Goal: Book appointment/travel/reservation

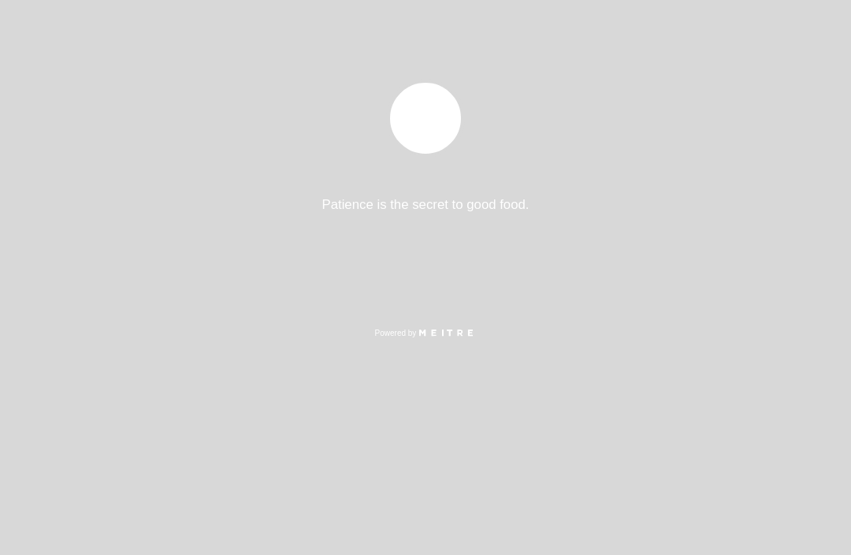
select select "es"
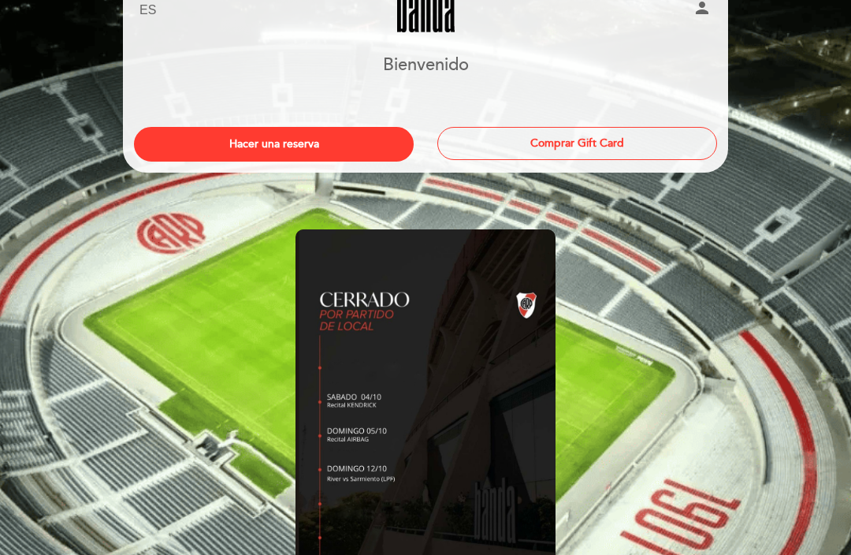
click at [650, 136] on button "Comprar Gift Card" at bounding box center [577, 144] width 280 height 33
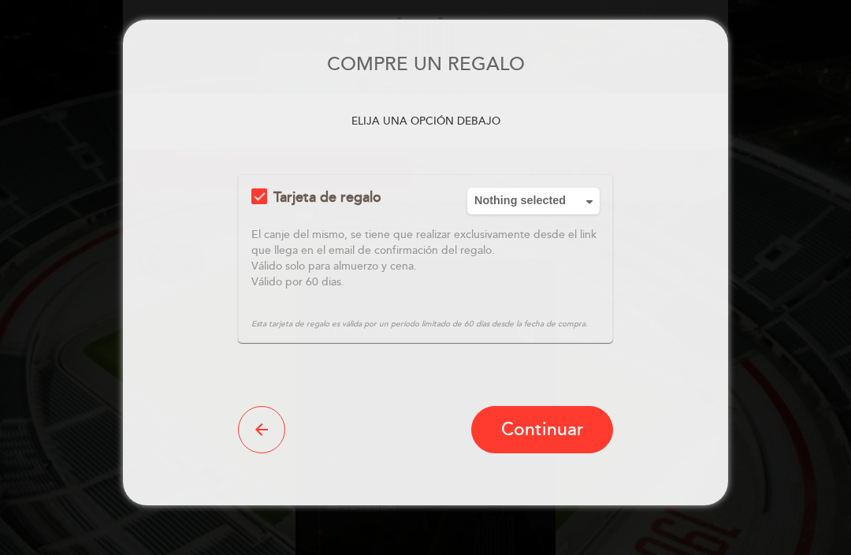
click at [597, 203] on button "Nothing selected" at bounding box center [533, 201] width 132 height 26
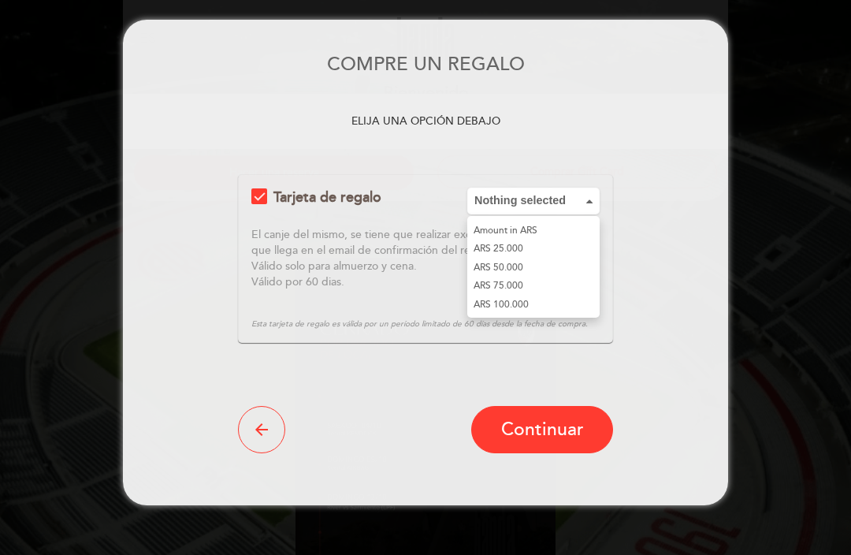
click at [656, 311] on form "Tarjeta de regalo Nothing selected Amount in ARS ARS 25.000 ARS 50.000 ARS 75.0…" at bounding box center [425, 313] width 605 height 279
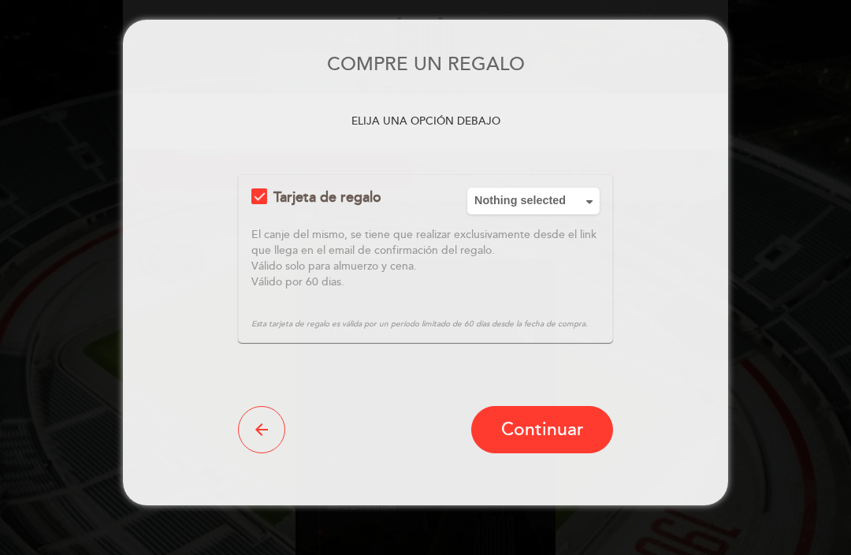
click at [254, 417] on button "arrow_back" at bounding box center [261, 429] width 47 height 47
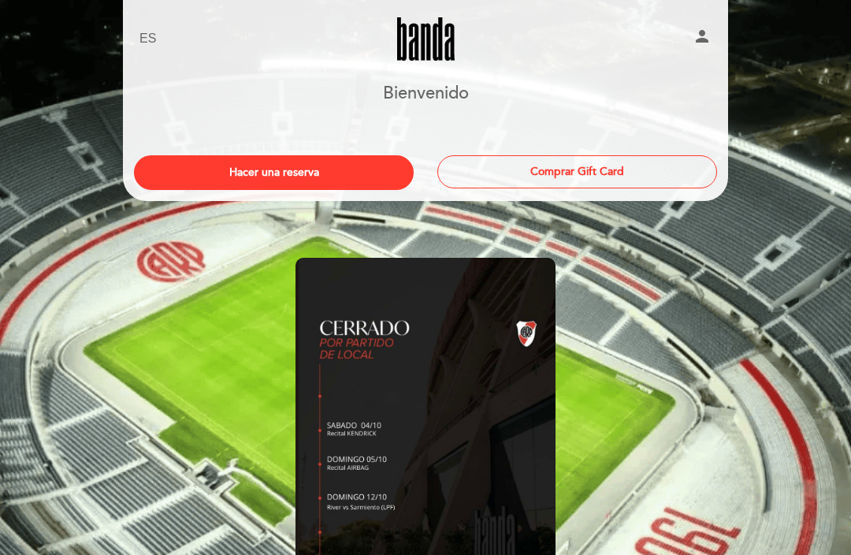
click at [181, 167] on button "Hacer una reserva" at bounding box center [274, 172] width 280 height 35
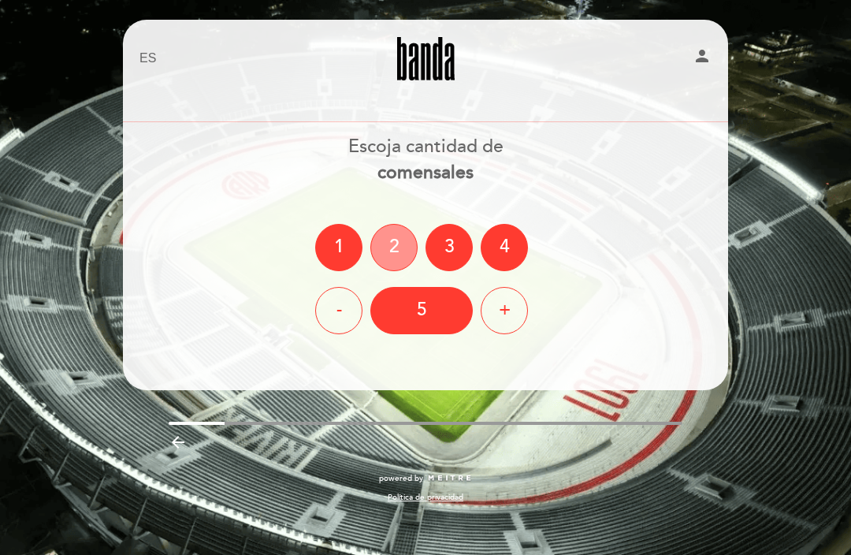
click at [400, 247] on div "2" at bounding box center [393, 247] width 47 height 47
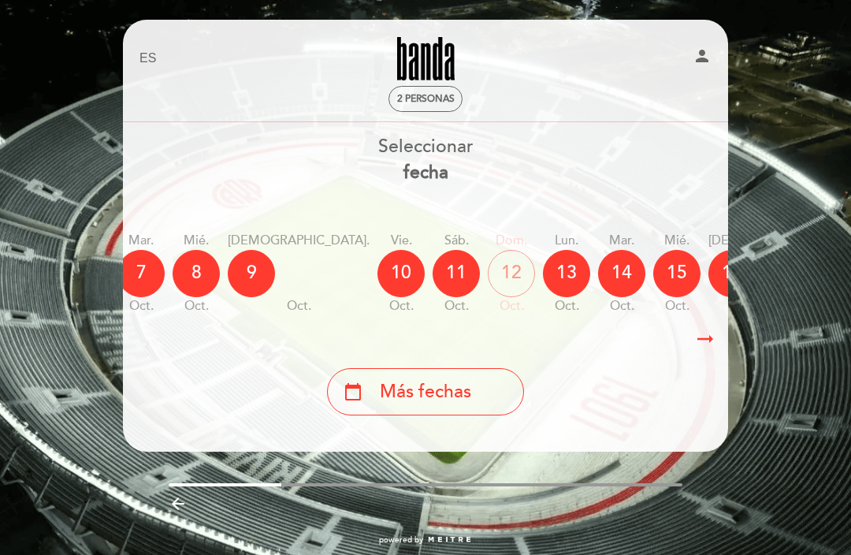
scroll to position [0, 463]
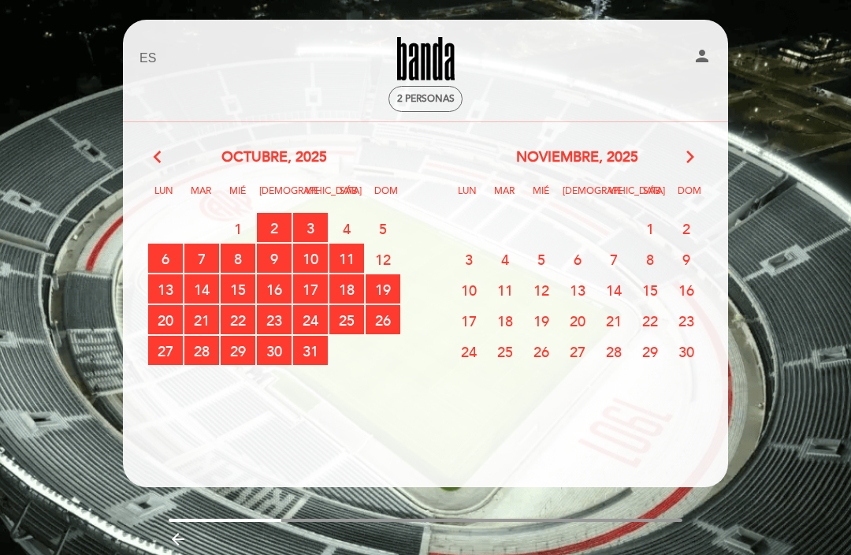
click at [612, 314] on span "21" at bounding box center [614, 320] width 35 height 29
click at [578, 317] on span "20" at bounding box center [577, 320] width 35 height 29
click at [157, 148] on icon "arrow_back_ios" at bounding box center [161, 157] width 14 height 20
click at [162, 158] on icon "arrow_back_ios" at bounding box center [161, 157] width 14 height 20
